Goal: Information Seeking & Learning: Find specific fact

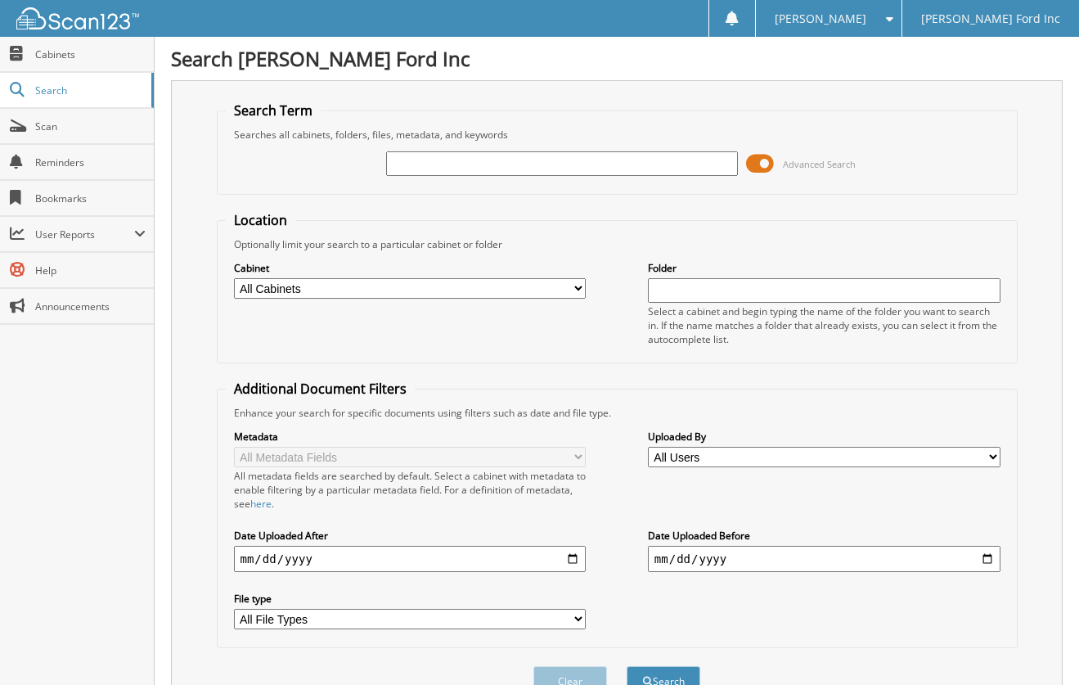
click at [489, 169] on input "text" at bounding box center [562, 163] width 353 height 25
type input "375081"
click at [627, 666] on button "Search" at bounding box center [664, 681] width 74 height 30
click at [452, 157] on input "375081" at bounding box center [562, 163] width 353 height 25
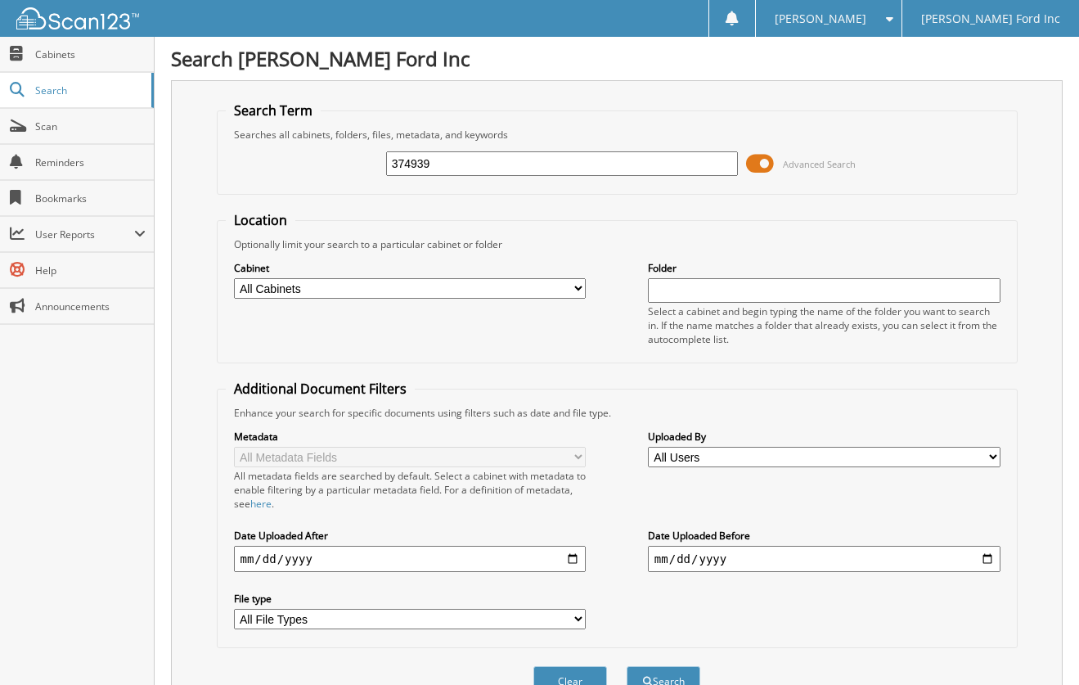
type input "374939"
click at [627, 666] on button "Search" at bounding box center [664, 681] width 74 height 30
click at [471, 156] on input "374939" at bounding box center [562, 163] width 353 height 25
type input "512563"
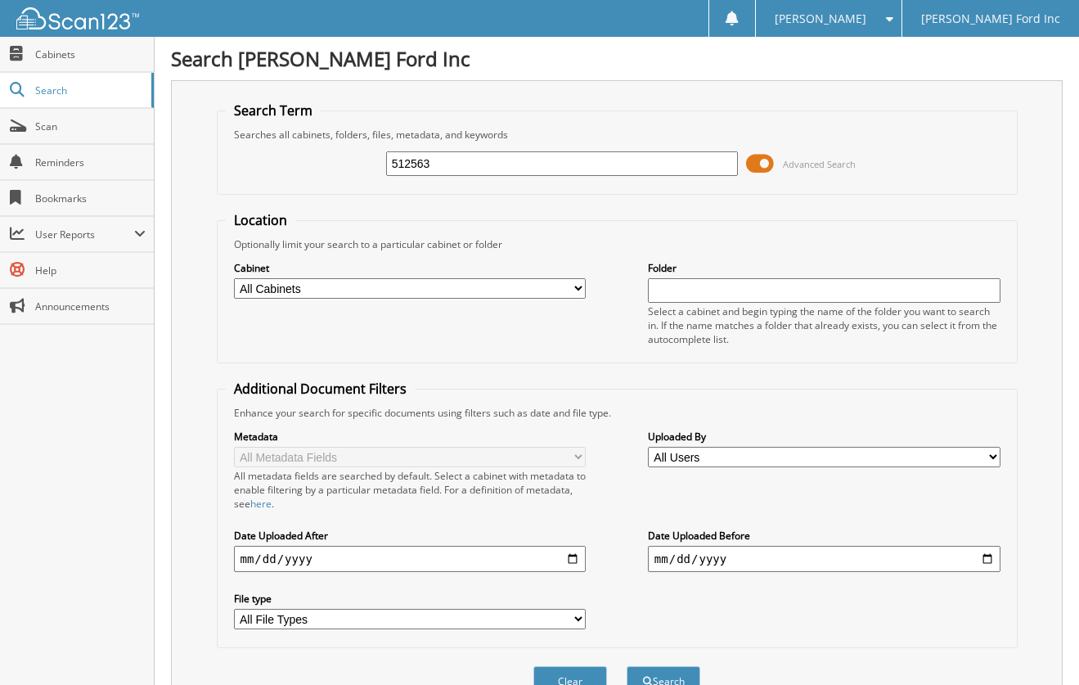
click at [627, 666] on button "Search" at bounding box center [664, 681] width 74 height 30
drag, startPoint x: 497, startPoint y: 160, endPoint x: 36, endPoint y: 130, distance: 461.6
click at [54, 133] on body "Stephanie H. Settings Logout Mcree Ford Inc Close Cabinets Search Scan" at bounding box center [539, 660] width 1079 height 1320
type input "512301"
click at [627, 666] on button "Search" at bounding box center [664, 681] width 74 height 30
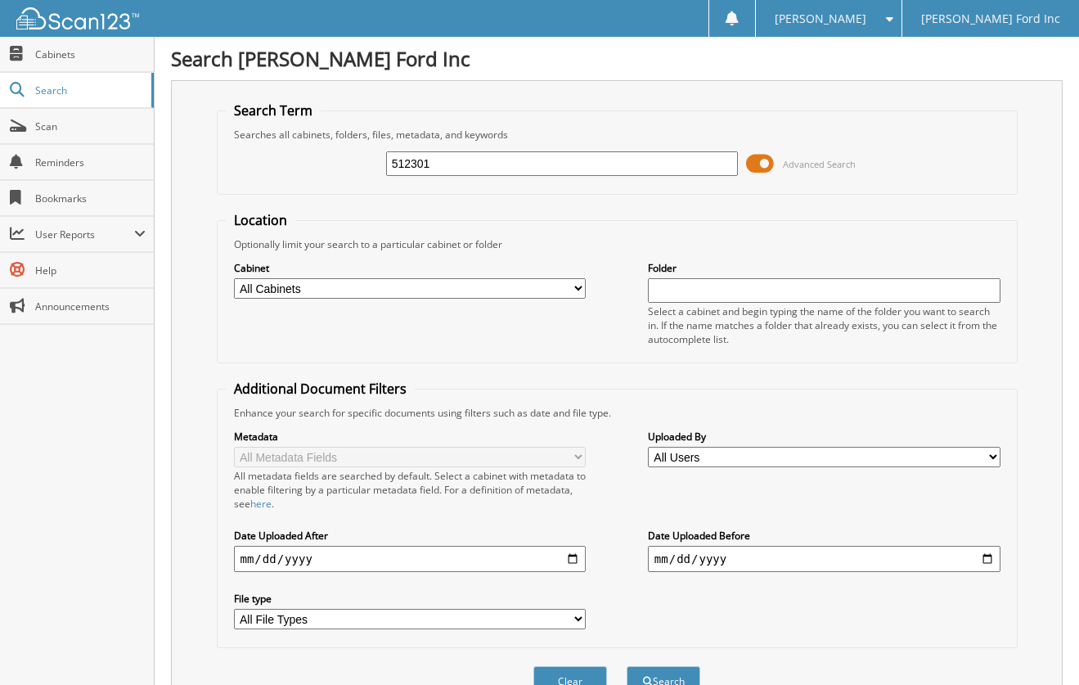
click at [839, 17] on span "[PERSON_NAME]" at bounding box center [821, 19] width 92 height 10
click at [866, 83] on link "Logout" at bounding box center [828, 79] width 145 height 29
